Goal: Communication & Community: Answer question/provide support

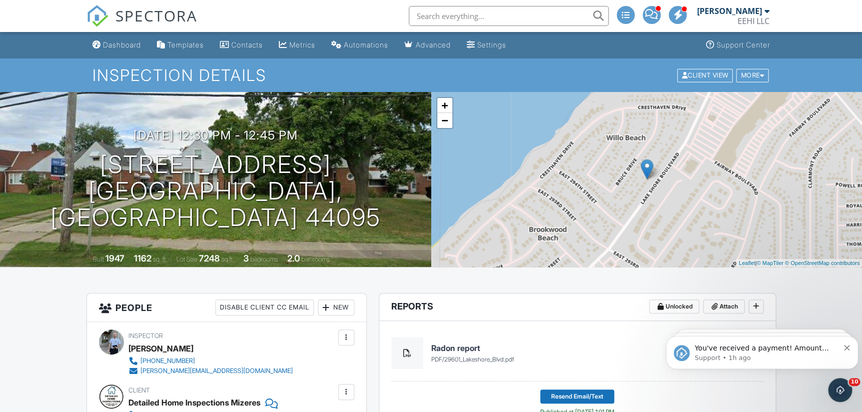
click at [844, 349] on icon "Dismiss notification" at bounding box center [846, 347] width 5 height 5
click at [847, 346] on icon "Dismiss notification" at bounding box center [846, 347] width 5 height 5
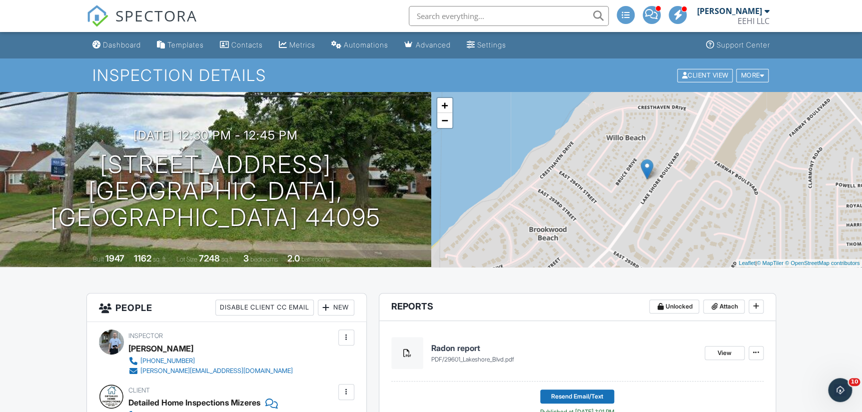
click at [136, 50] on link "Dashboard" at bounding box center [116, 45] width 56 height 18
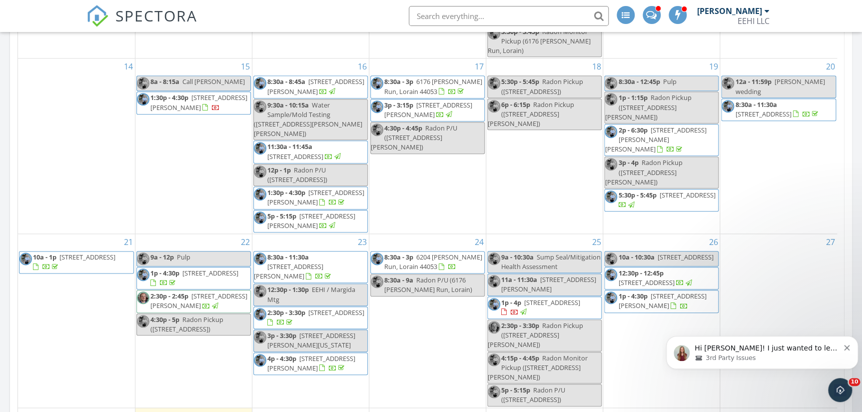
click at [785, 351] on span "Hi [PERSON_NAME]! I just wanted to let you know this is still ongoing - I'm in …" at bounding box center [767, 412] width 144 height 137
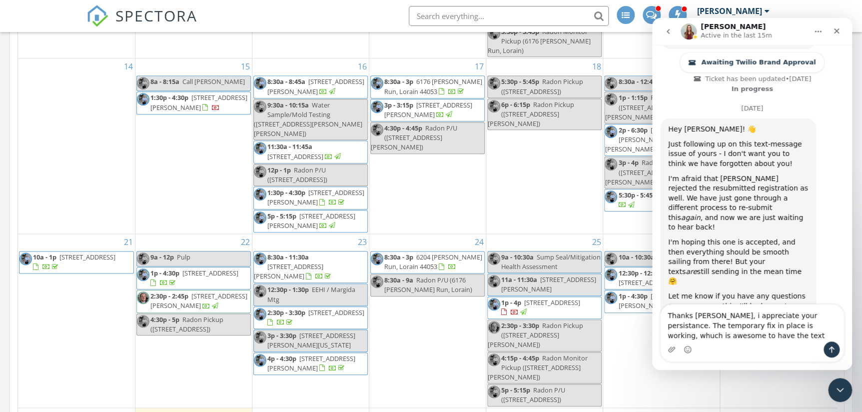
scroll to position [3284, 0]
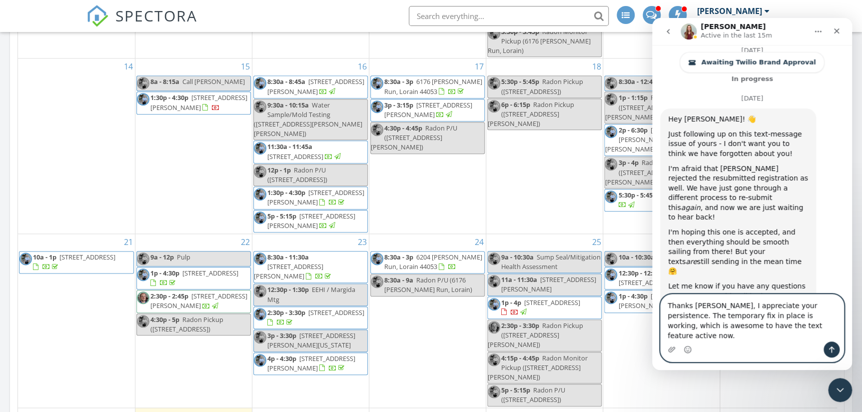
type textarea "Thanks [PERSON_NAME], I appreciate your persistence. The temporary fix in place…"
click at [832, 344] on button "Send a message…" at bounding box center [832, 349] width 16 height 16
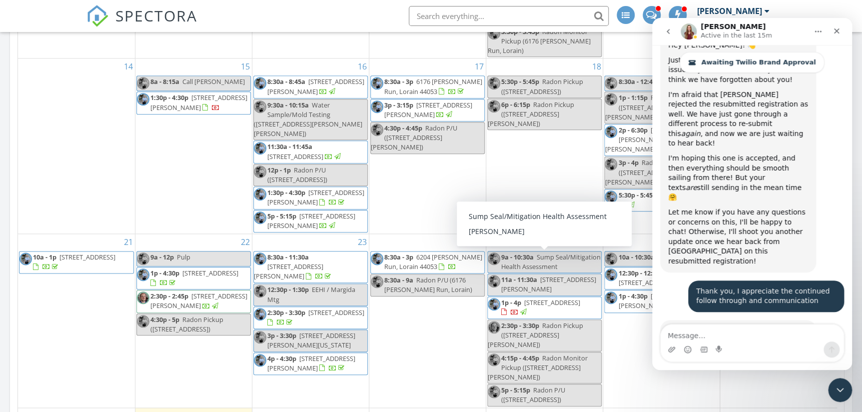
scroll to position [253, 0]
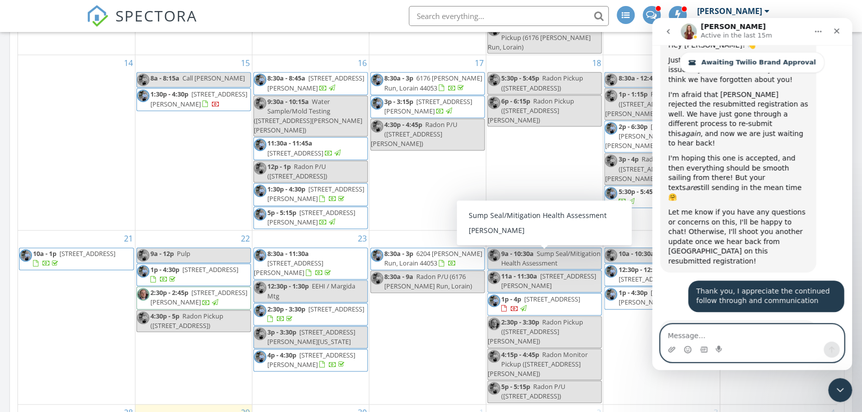
click at [752, 330] on textarea "Message…" at bounding box center [752, 332] width 183 height 17
type textarea "Y"
type textarea "Thank You!"
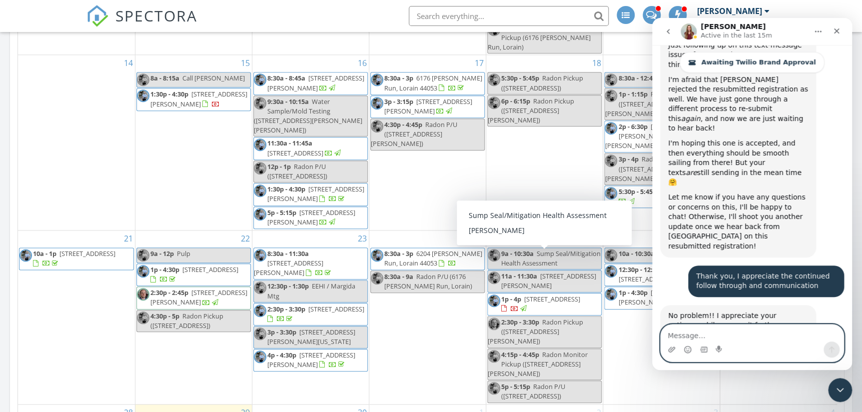
scroll to position [3389, 0]
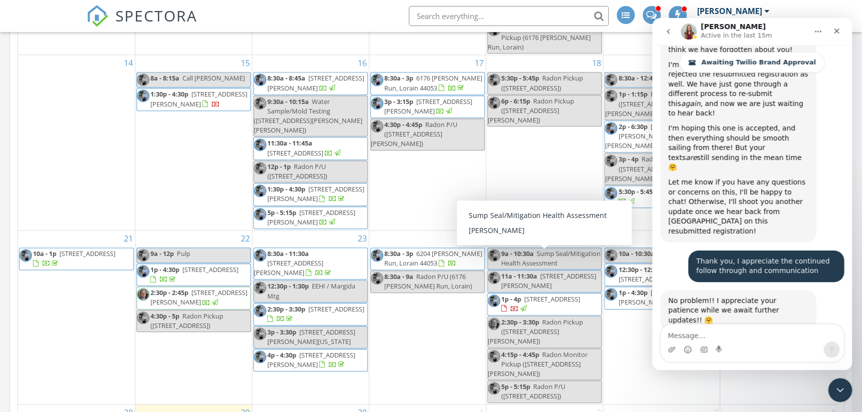
click at [835, 33] on icon "Close" at bounding box center [837, 31] width 8 height 8
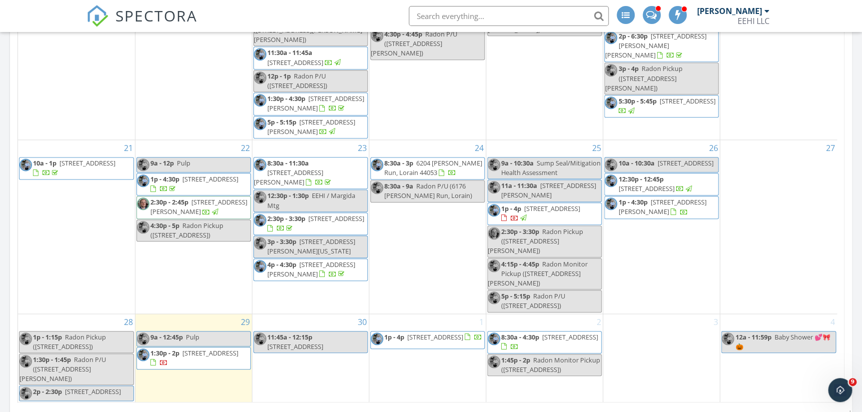
scroll to position [363, 0]
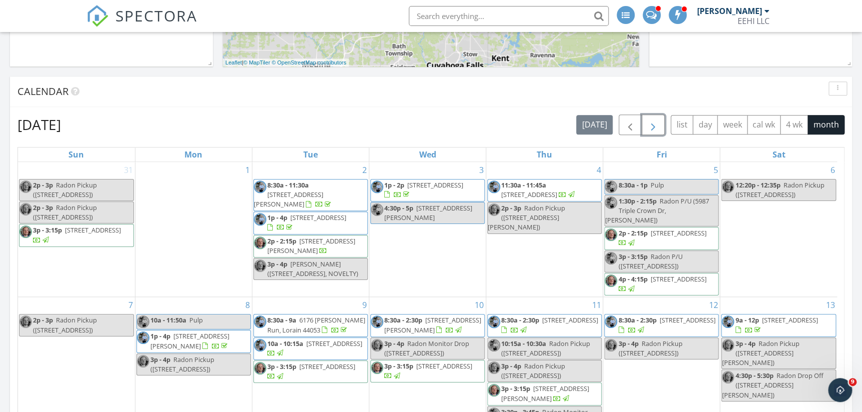
click at [657, 122] on span "button" at bounding box center [653, 125] width 12 height 12
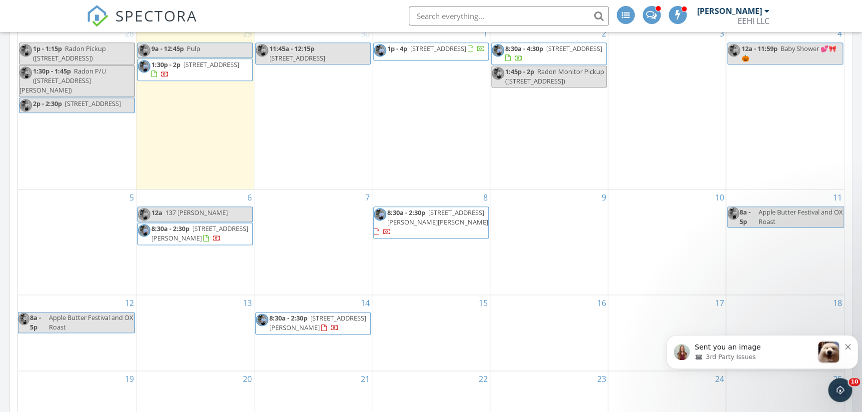
scroll to position [3519, 0]
